Goal: Contribute content

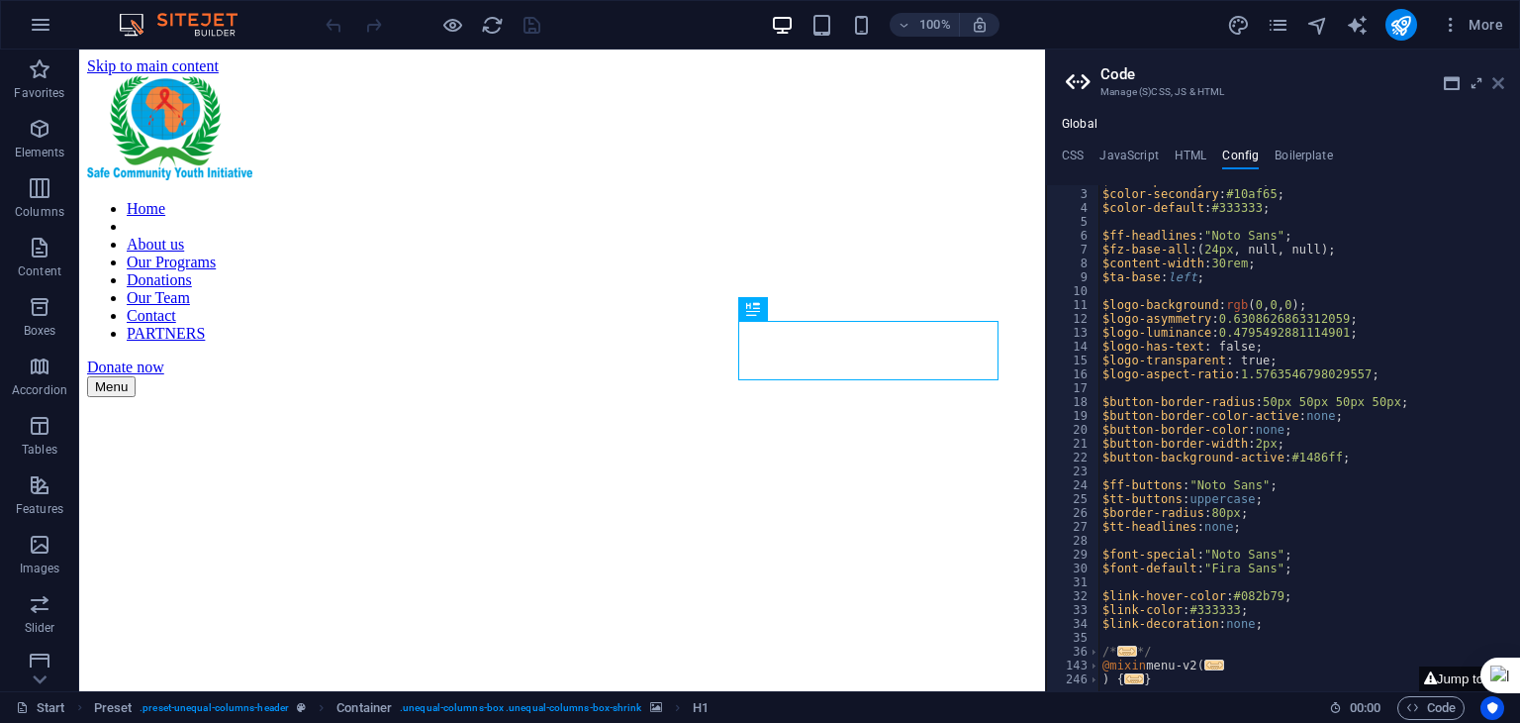
click at [1497, 86] on icon at bounding box center [1499, 83] width 12 height 16
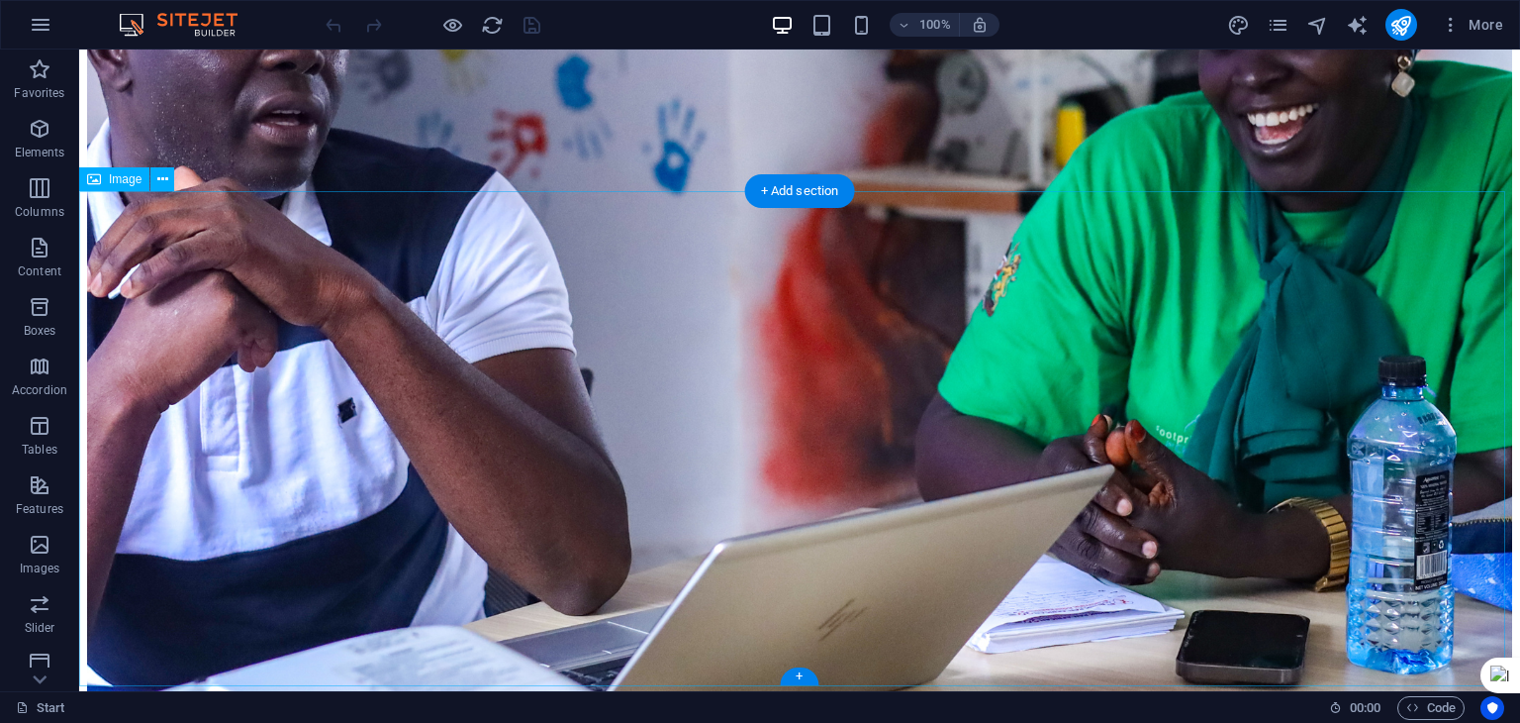
scroll to position [12697, 0]
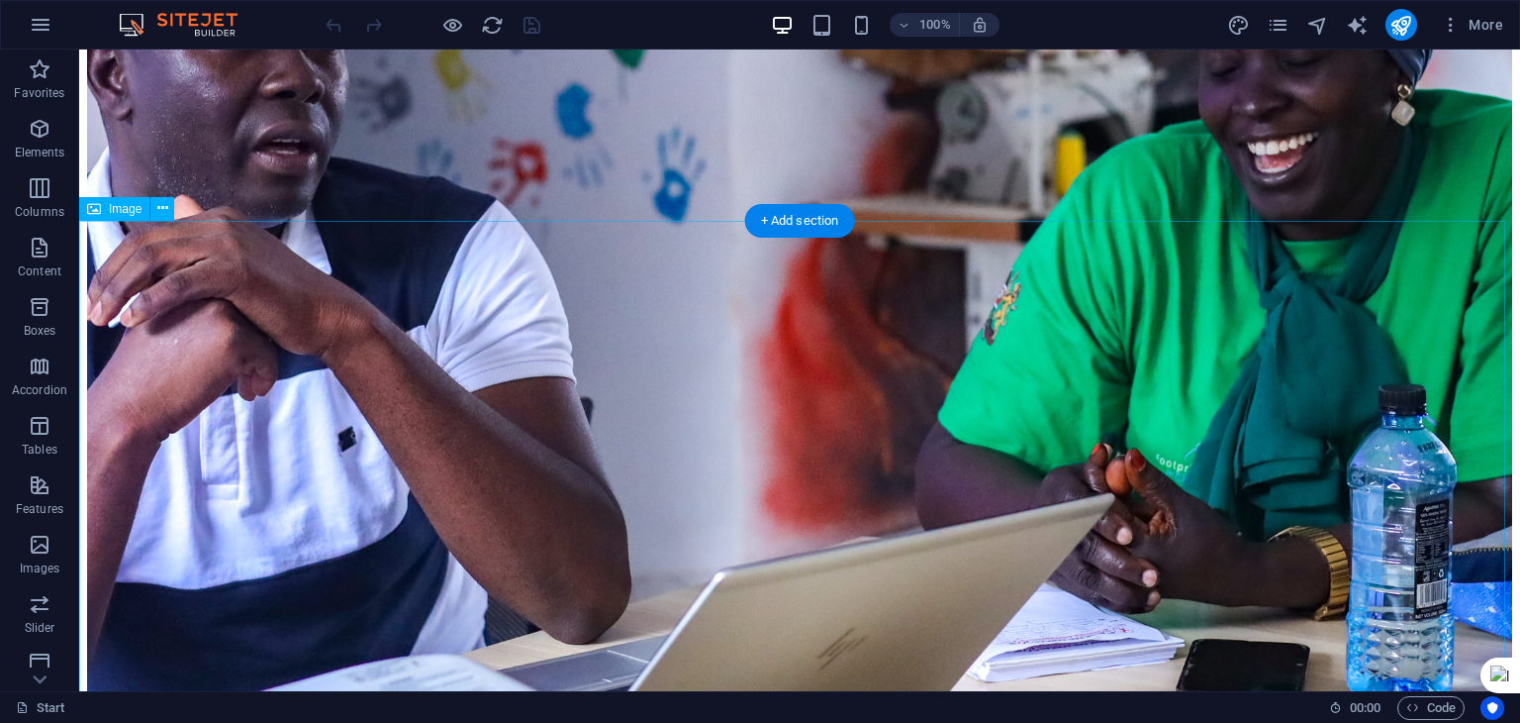
click at [390, 468] on div "Drag here to replace the existing content. Press “Ctrl” if you want to create a…" at bounding box center [799, 369] width 1441 height 641
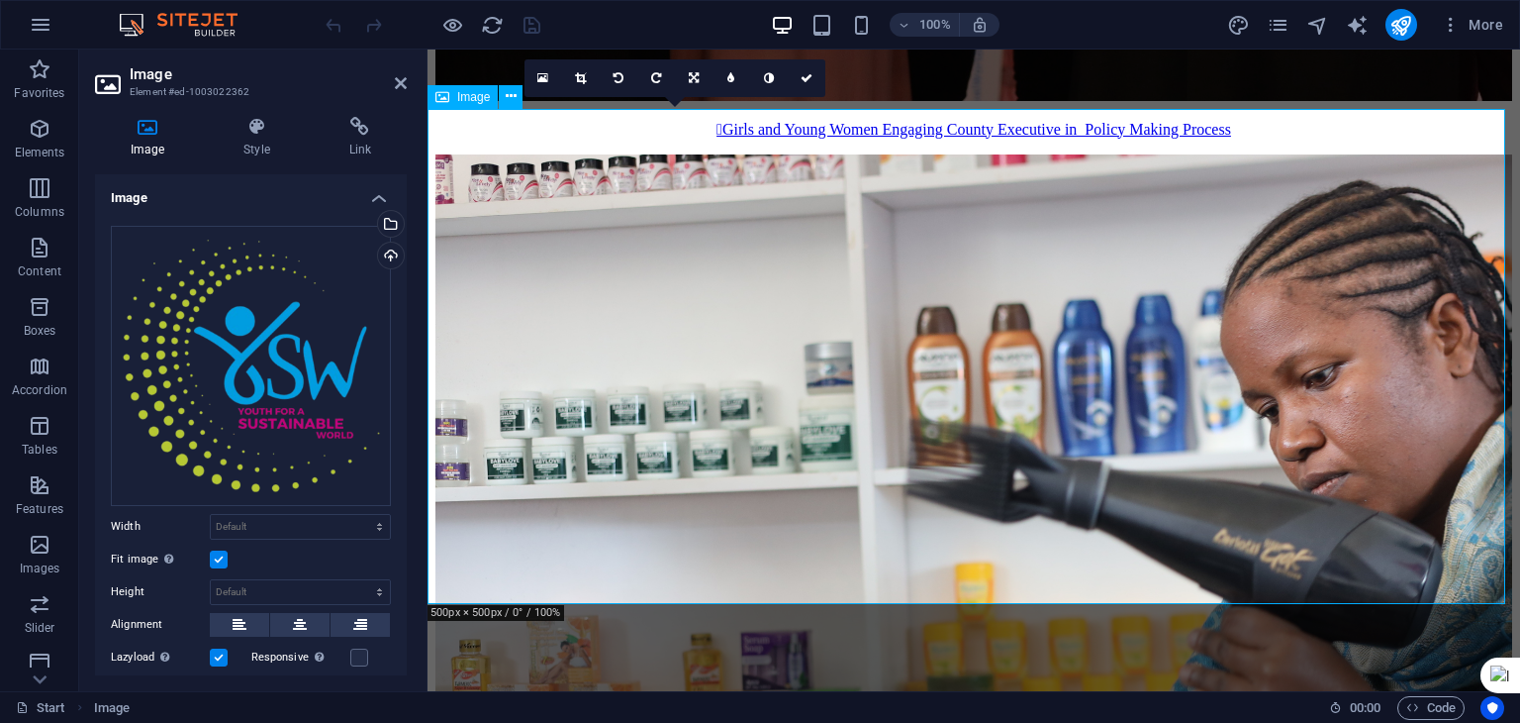
scroll to position [12730, 0]
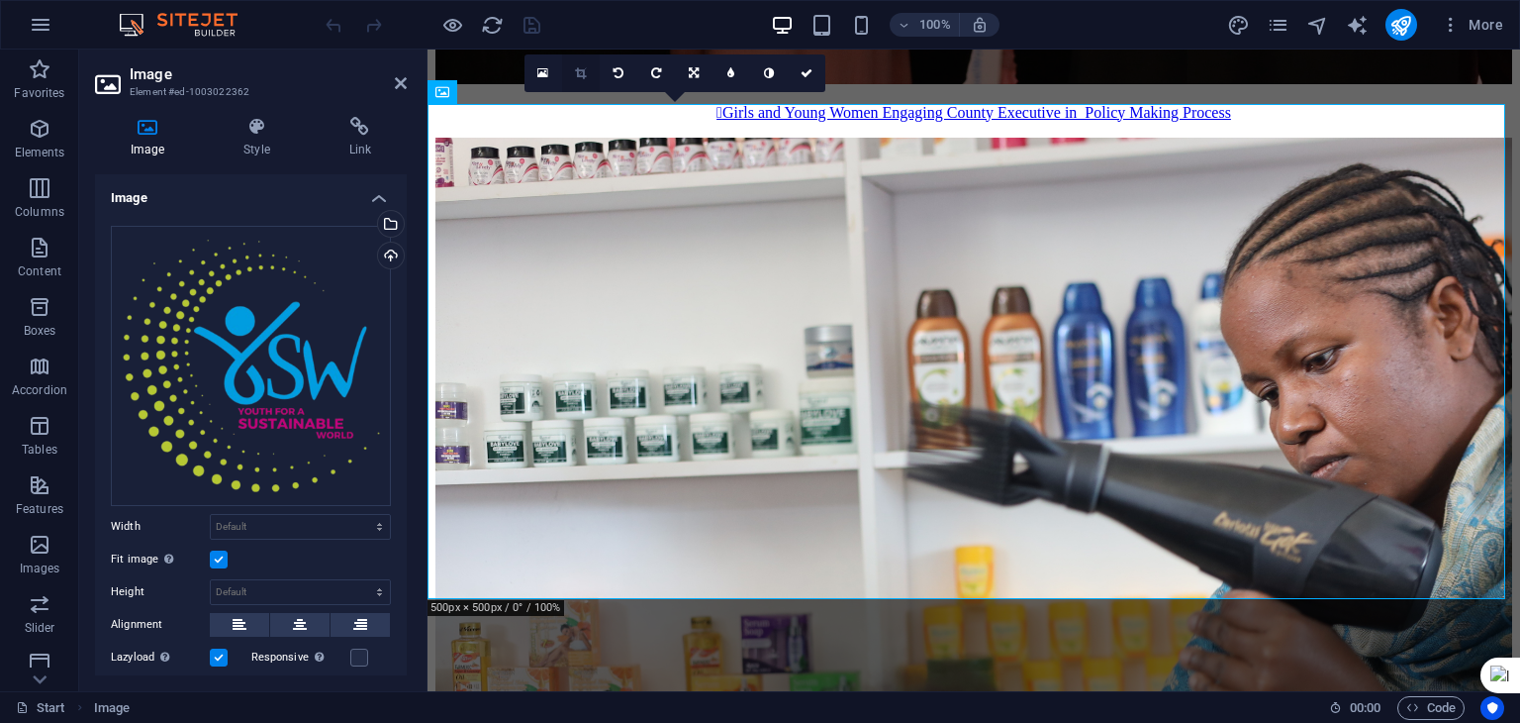
click at [591, 76] on link at bounding box center [581, 73] width 38 height 38
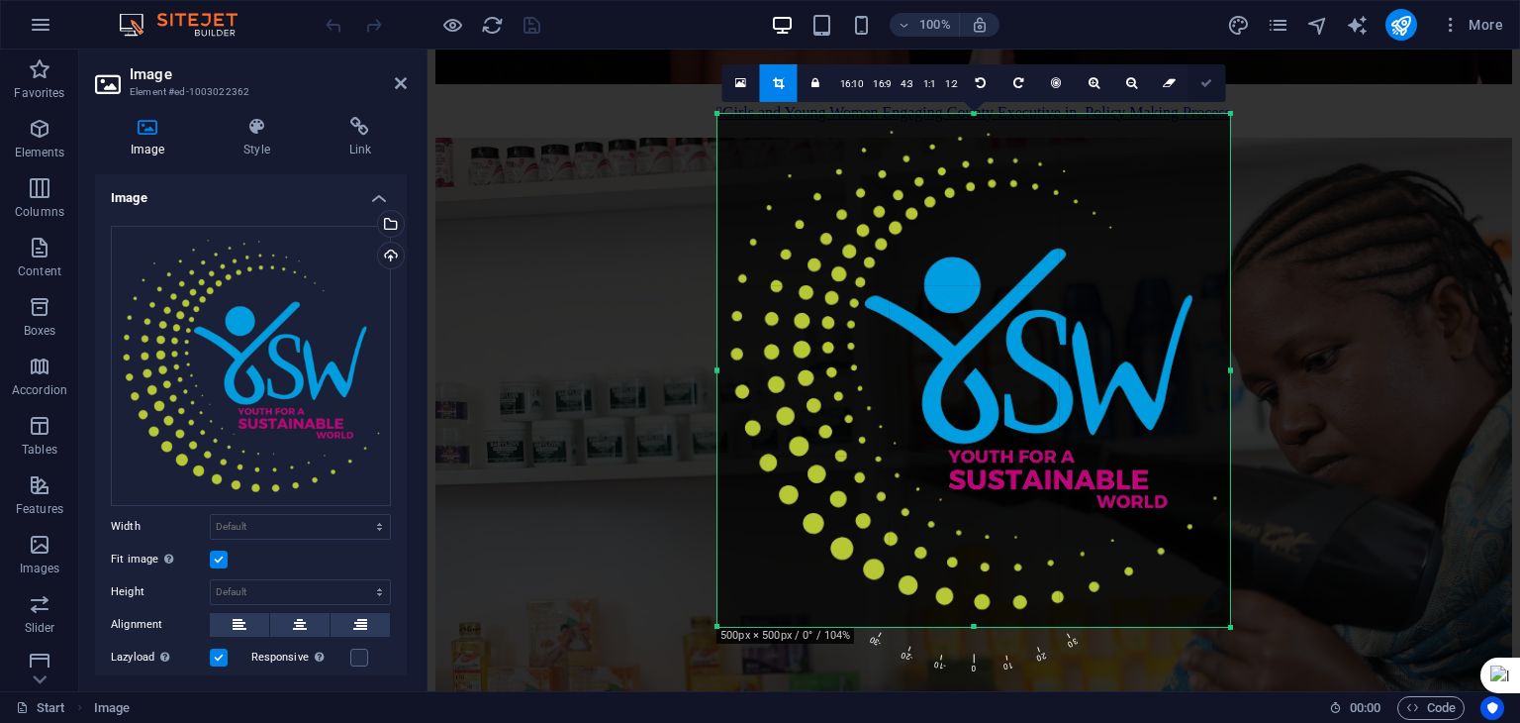
click at [1204, 83] on icon at bounding box center [1207, 83] width 12 height 12
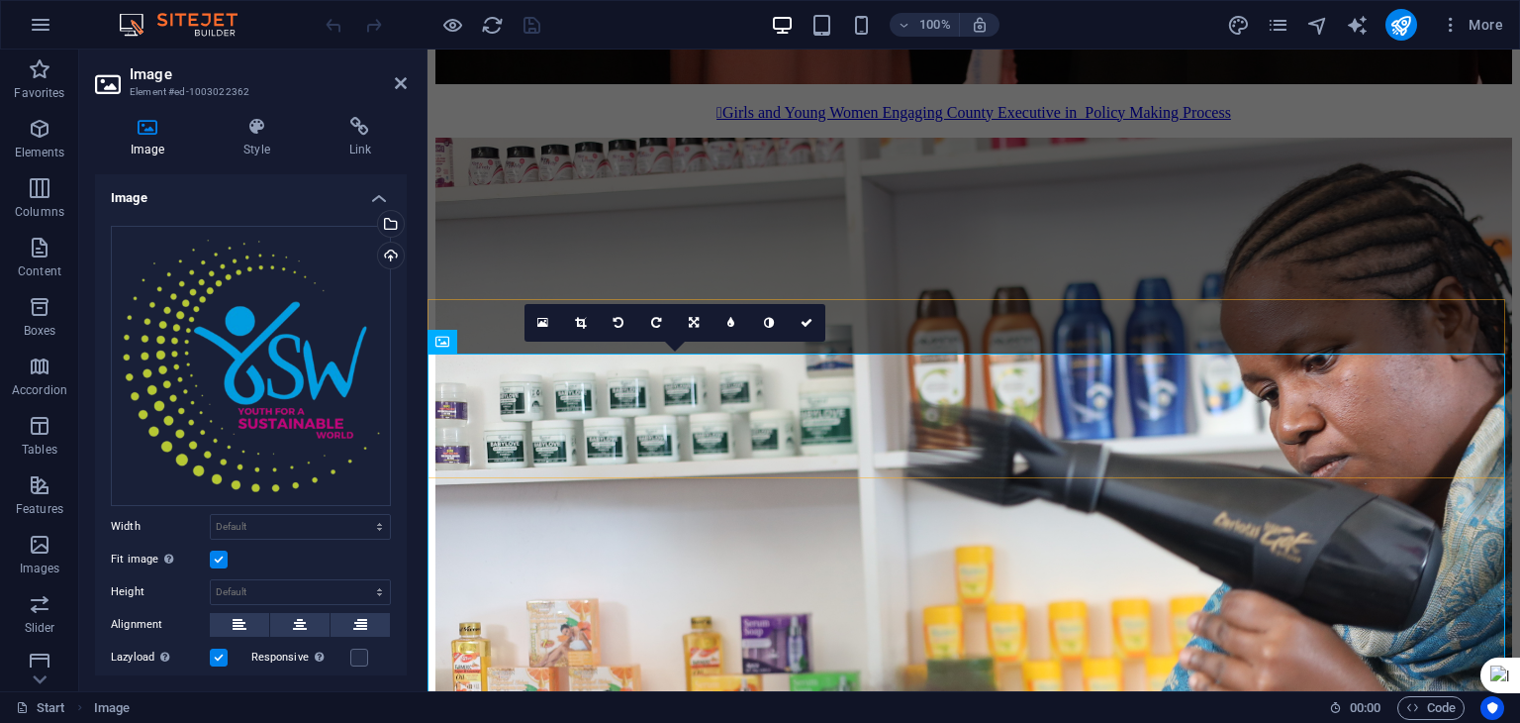
scroll to position [12481, 0]
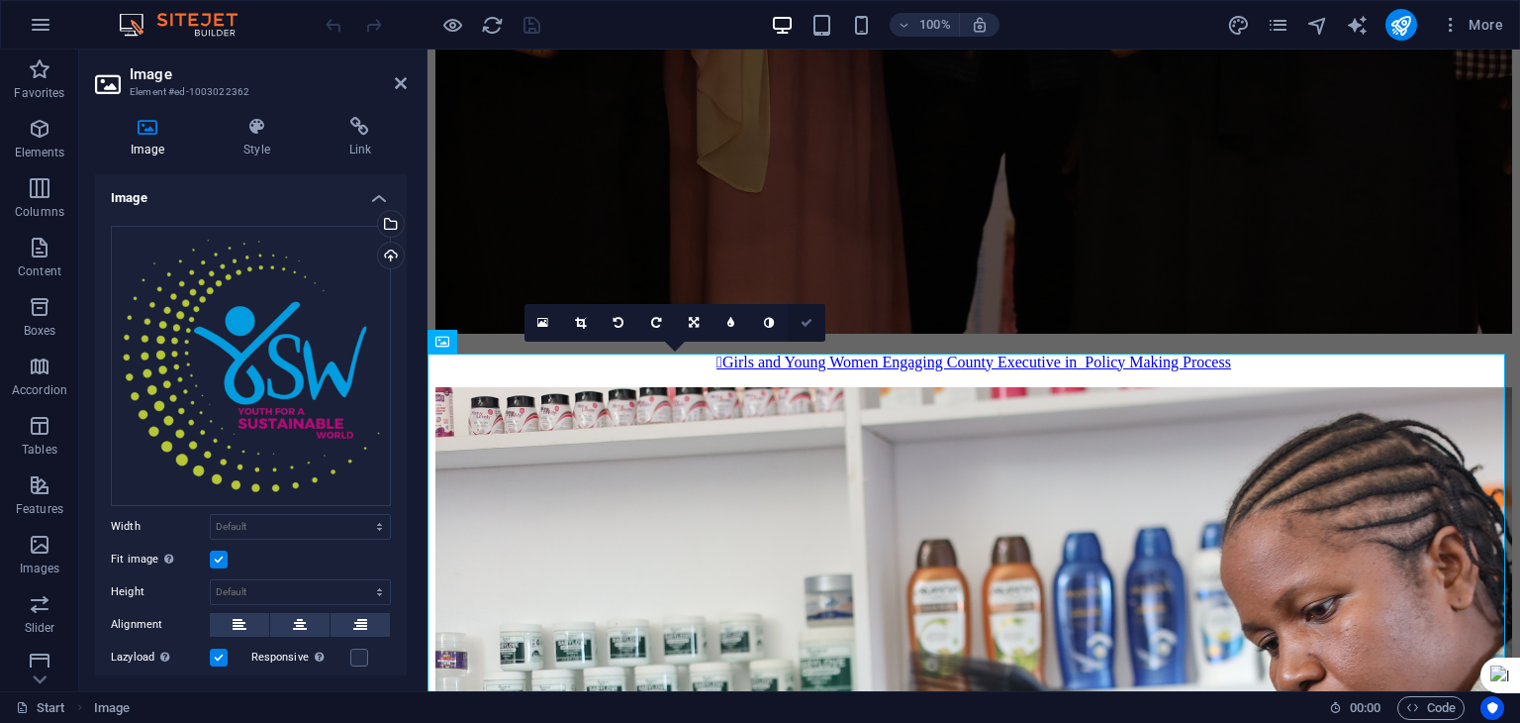
click at [811, 318] on icon at bounding box center [807, 323] width 12 height 12
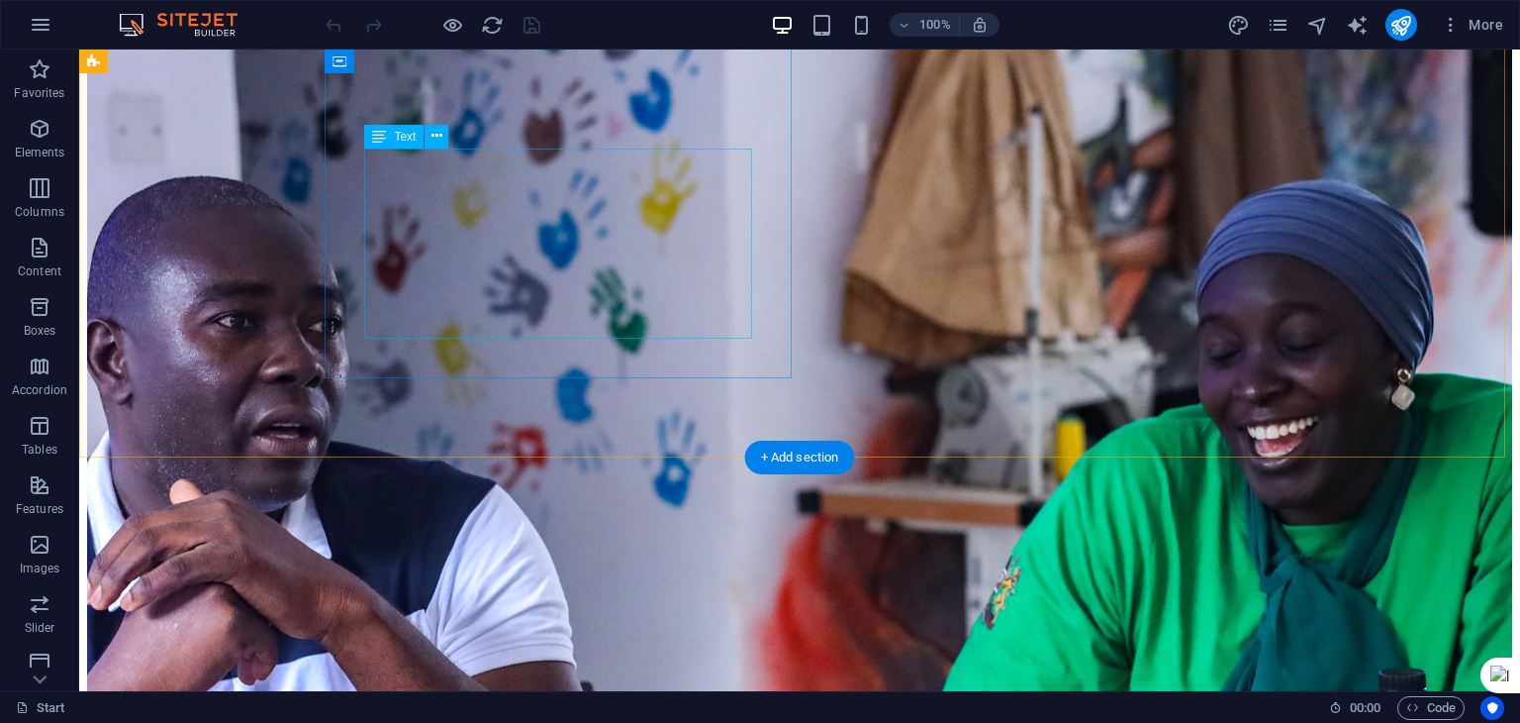
scroll to position [12411, 0]
